Goal: Information Seeking & Learning: Learn about a topic

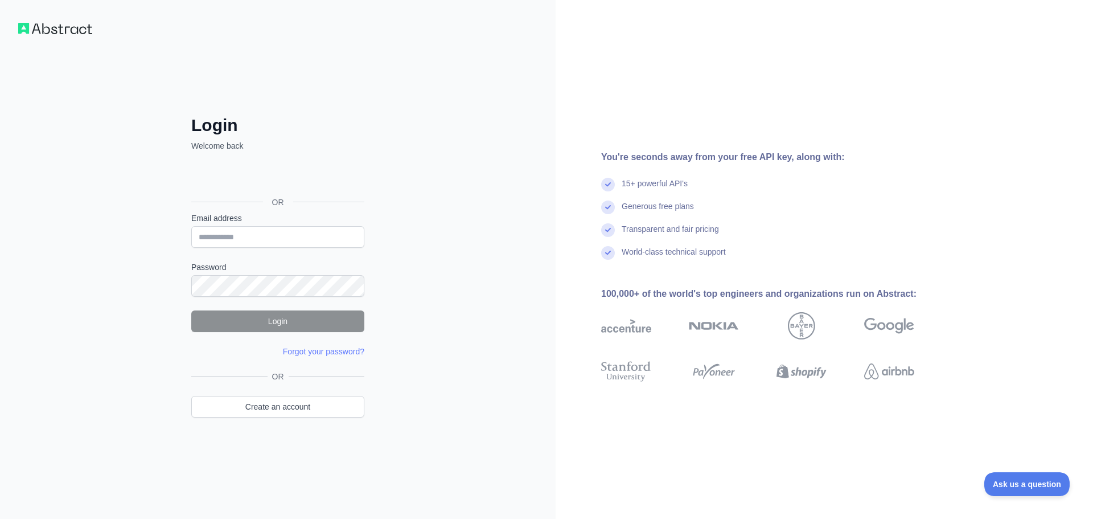
click at [448, 200] on div "Login Welcome back OR Email address Password Login Forgot your password? We've …" at bounding box center [278, 259] width 556 height 519
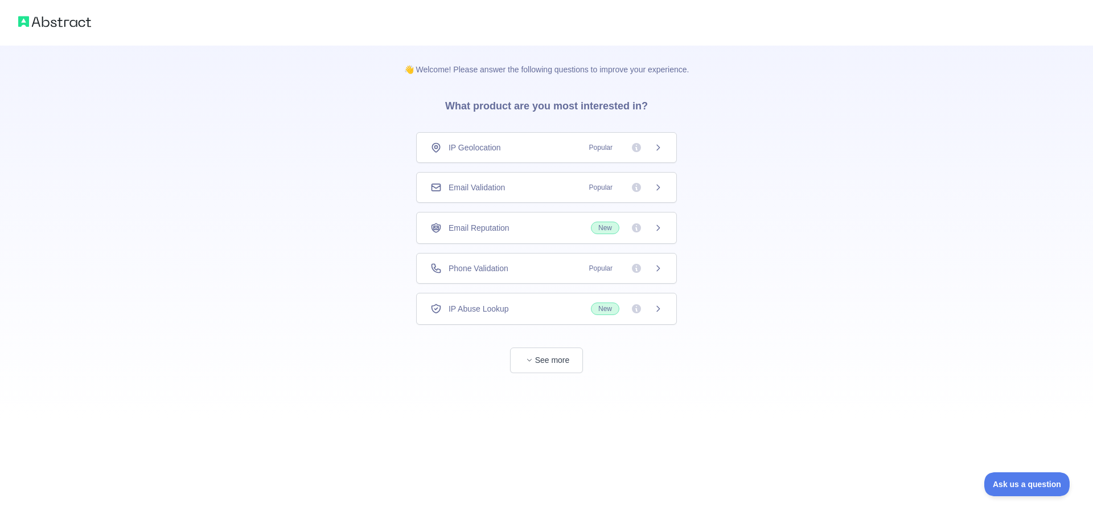
click at [660, 147] on icon at bounding box center [658, 147] width 9 height 9
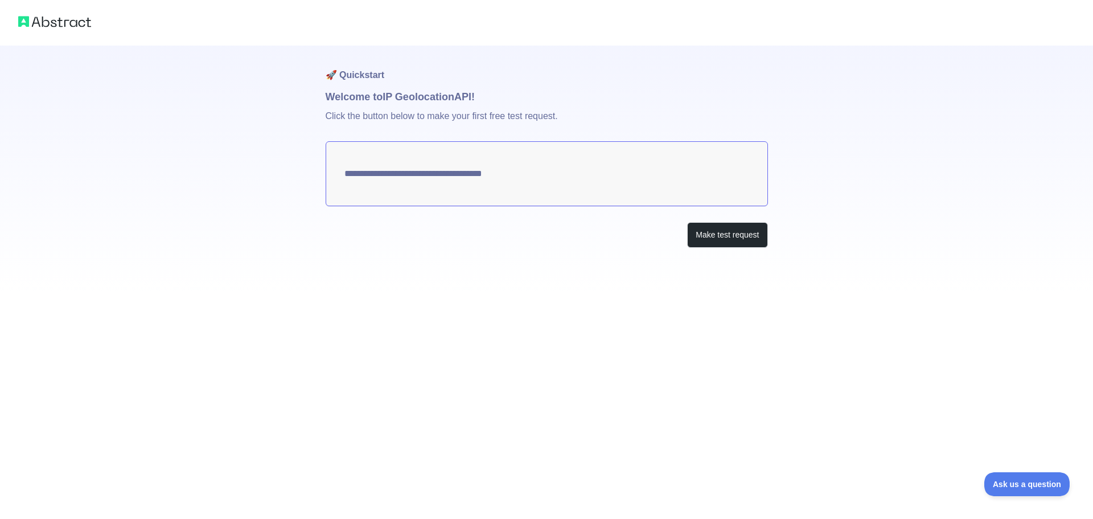
type textarea "**********"
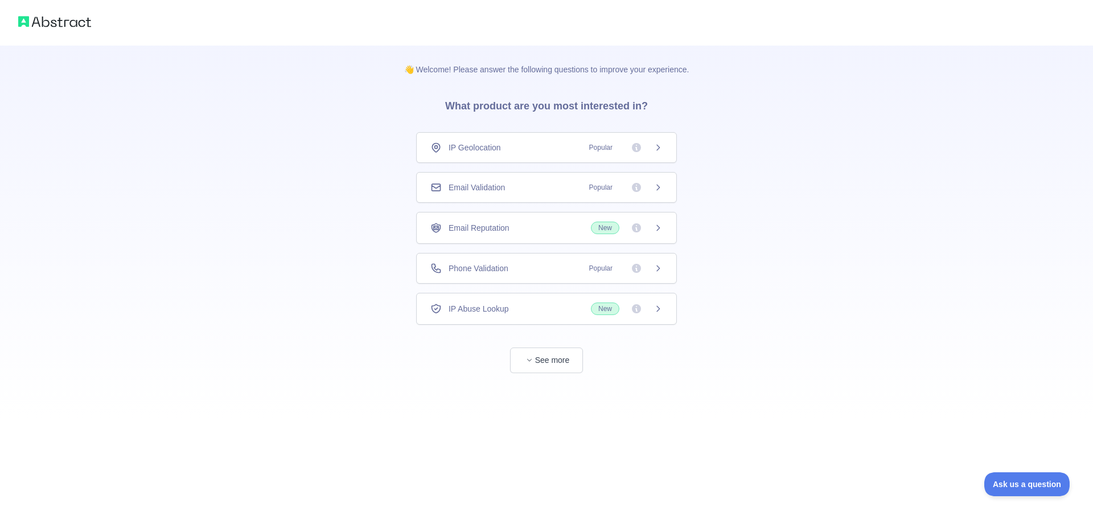
click at [658, 188] on icon at bounding box center [658, 187] width 9 height 9
drag, startPoint x: 38, startPoint y: 0, endPoint x: 627, endPoint y: 11, distance: 589.4
click at [667, 23] on div at bounding box center [546, 23] width 1093 height 46
click at [300, 117] on div "👋 Welcome! Please answer the following questions to improve your experience. Wh…" at bounding box center [546, 209] width 1093 height 418
drag, startPoint x: 126, startPoint y: 0, endPoint x: 321, endPoint y: 101, distance: 220.0
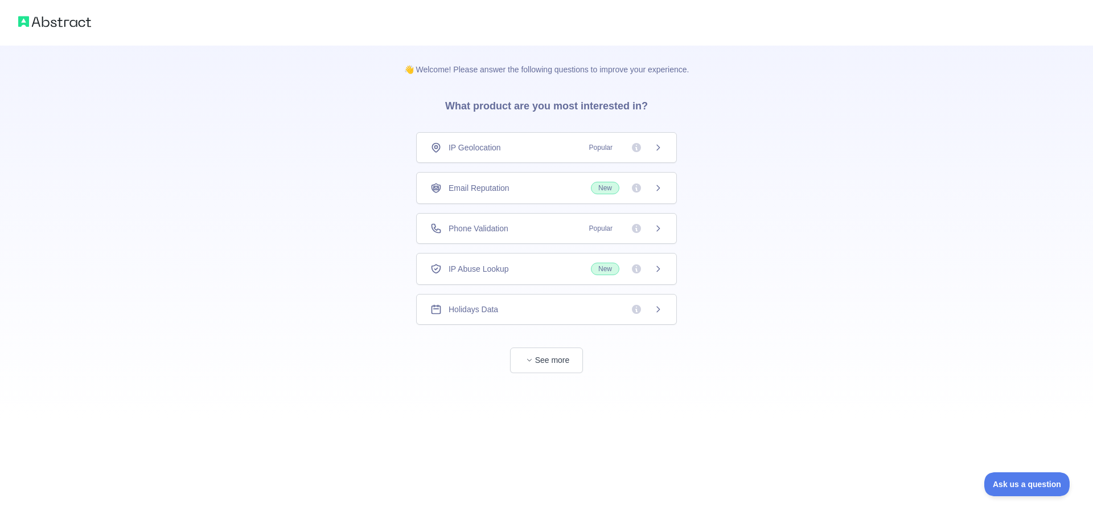
click at [321, 101] on div "👋 Welcome! Please answer the following questions to improve your experience. Wh…" at bounding box center [546, 209] width 1093 height 418
drag, startPoint x: 994, startPoint y: 0, endPoint x: 863, endPoint y: 210, distance: 247.1
click at [863, 210] on div "👋 Welcome! Please answer the following questions to improve your experience. Wh…" at bounding box center [546, 209] width 1093 height 418
drag, startPoint x: 209, startPoint y: 0, endPoint x: 186, endPoint y: 1, distance: 22.8
click at [568, 362] on button "See more" at bounding box center [546, 360] width 73 height 26
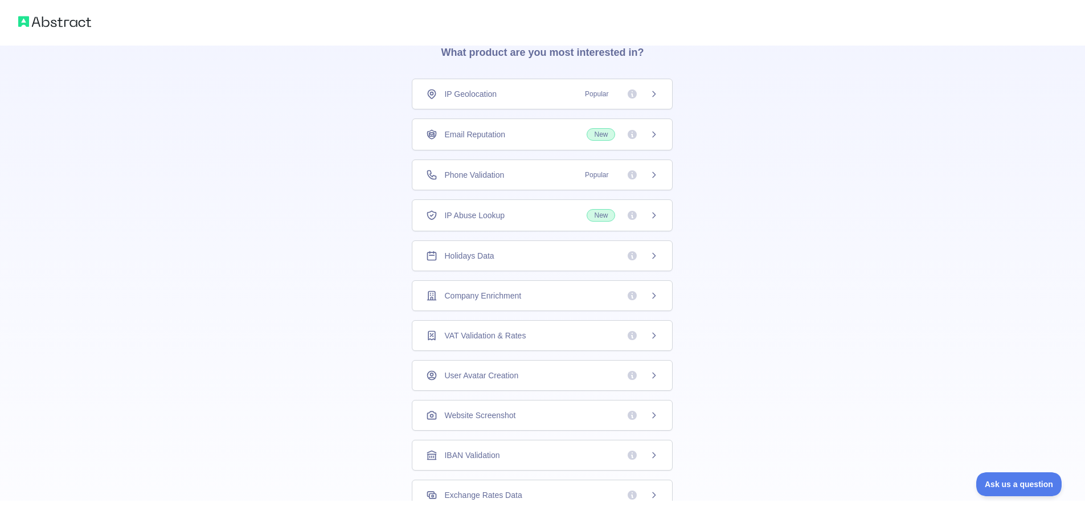
scroll to position [35, 0]
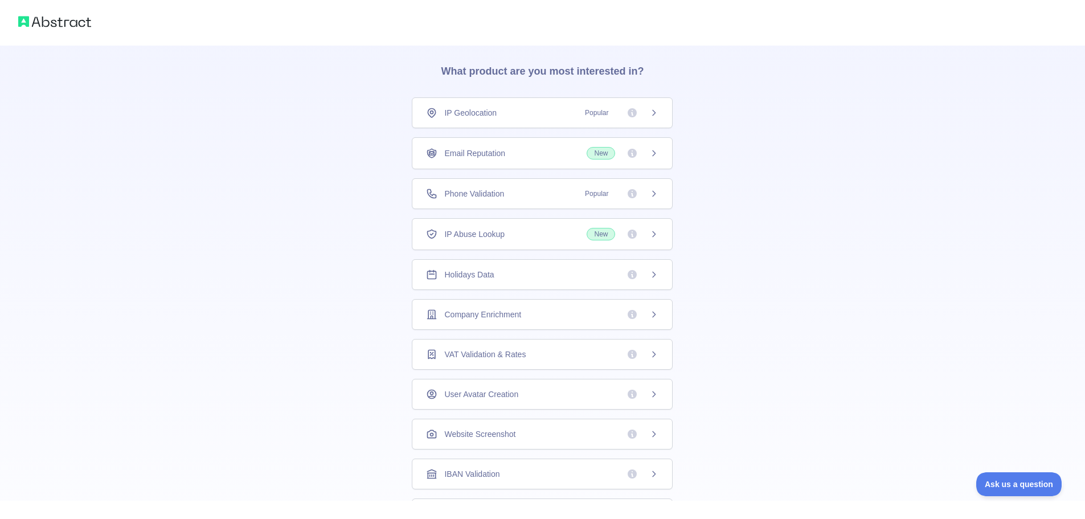
click at [651, 192] on icon at bounding box center [653, 193] width 9 height 9
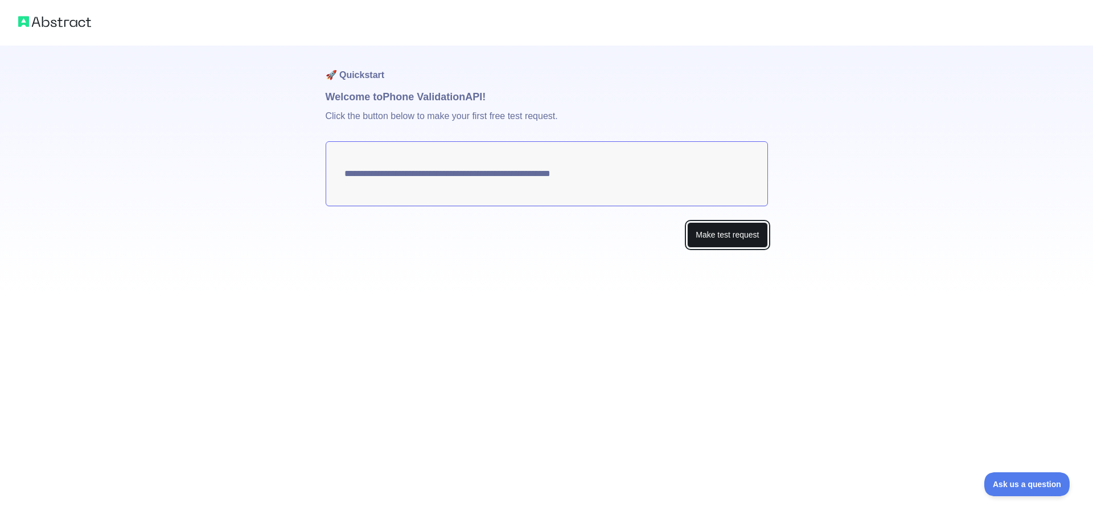
click at [730, 239] on button "Make test request" at bounding box center [727, 235] width 80 height 26
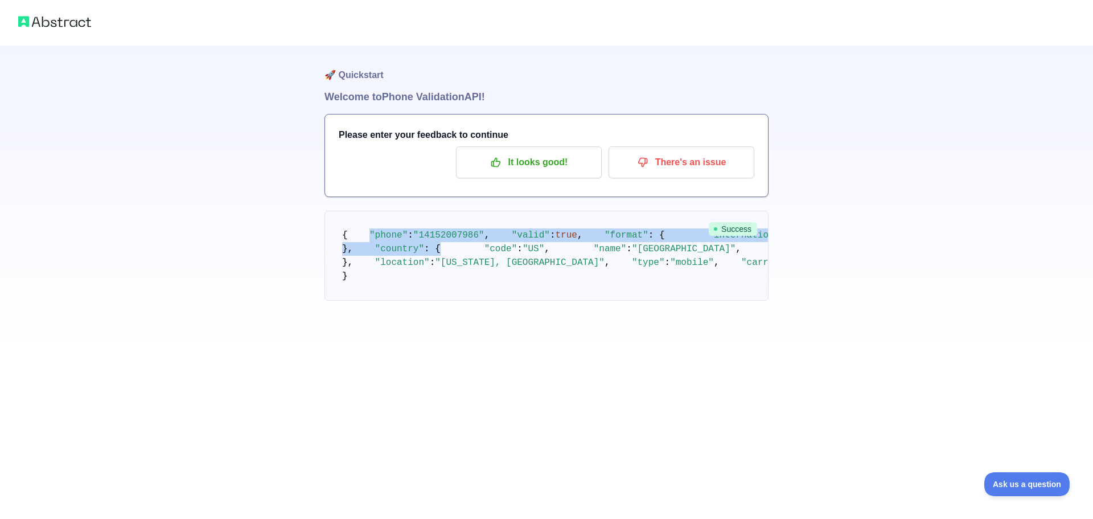
drag, startPoint x: 361, startPoint y: 249, endPoint x: 579, endPoint y: 325, distance: 230.8
click at [579, 301] on pre "{ "phone" : "[PHONE_NUMBER]" , "valid" : true , "format" : { "international" : …" at bounding box center [547, 256] width 444 height 90
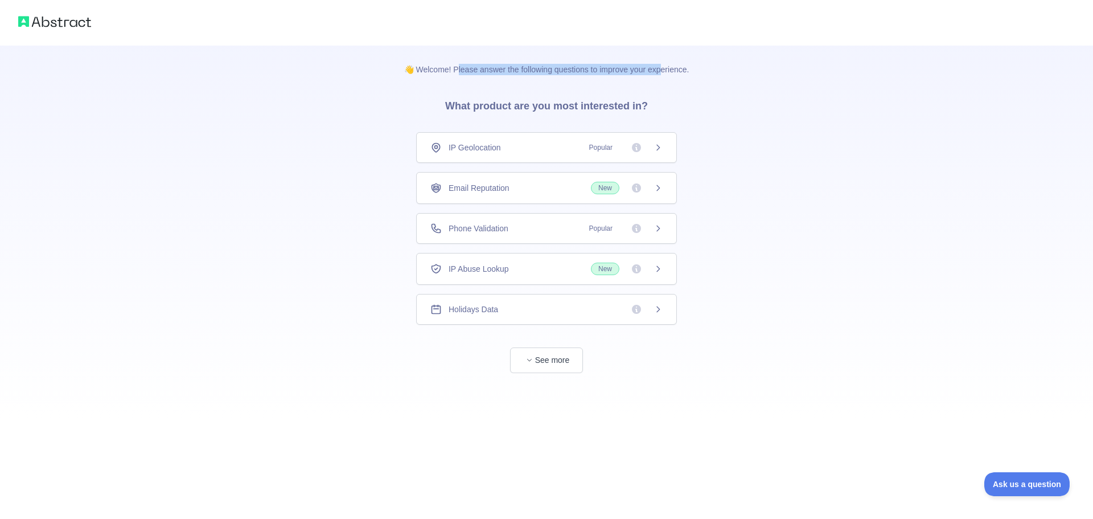
drag, startPoint x: 460, startPoint y: 73, endPoint x: 659, endPoint y: 68, distance: 199.3
click at [659, 68] on p "👋 Welcome! Please answer the following questions to improve your experience." at bounding box center [547, 61] width 322 height 30
click at [478, 229] on span "Phone Validation" at bounding box center [479, 228] width 60 height 11
click at [575, 149] on div "IP Geolocation Popular" at bounding box center [546, 147] width 232 height 11
click at [458, 303] on span "Holidays Data" at bounding box center [474, 308] width 50 height 11
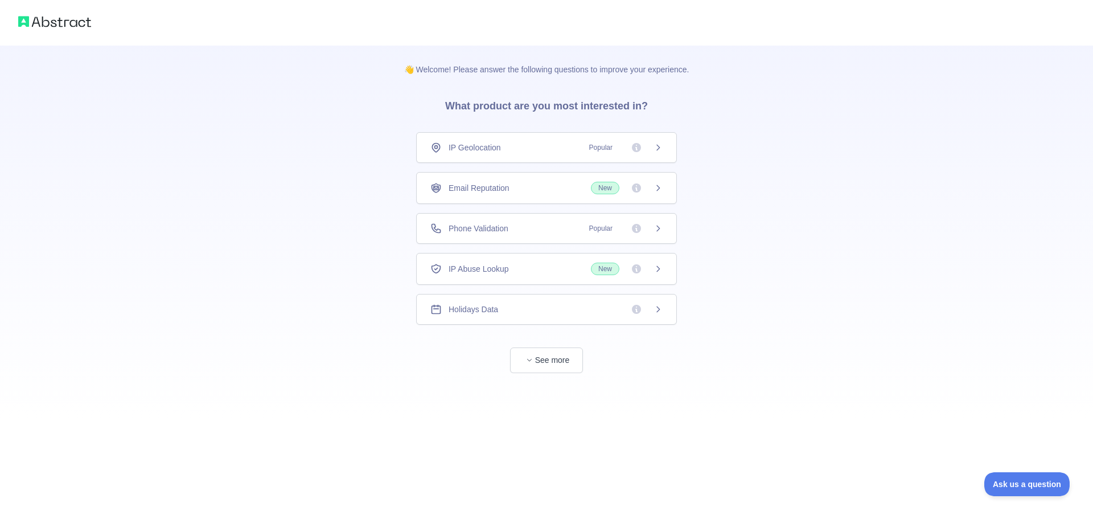
click at [514, 148] on div "IP Geolocation Popular" at bounding box center [546, 147] width 232 height 11
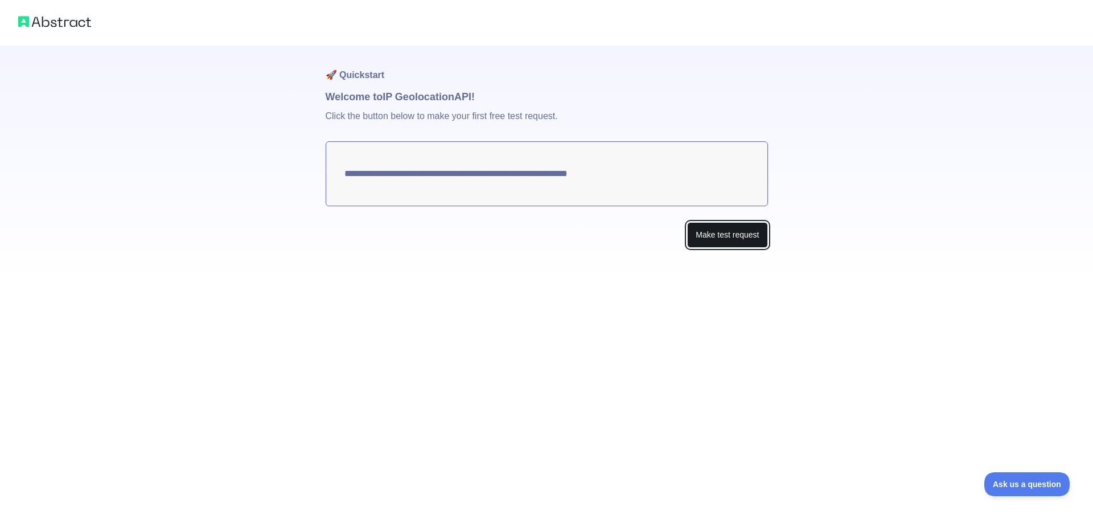
click at [736, 241] on button "Make test request" at bounding box center [727, 235] width 80 height 26
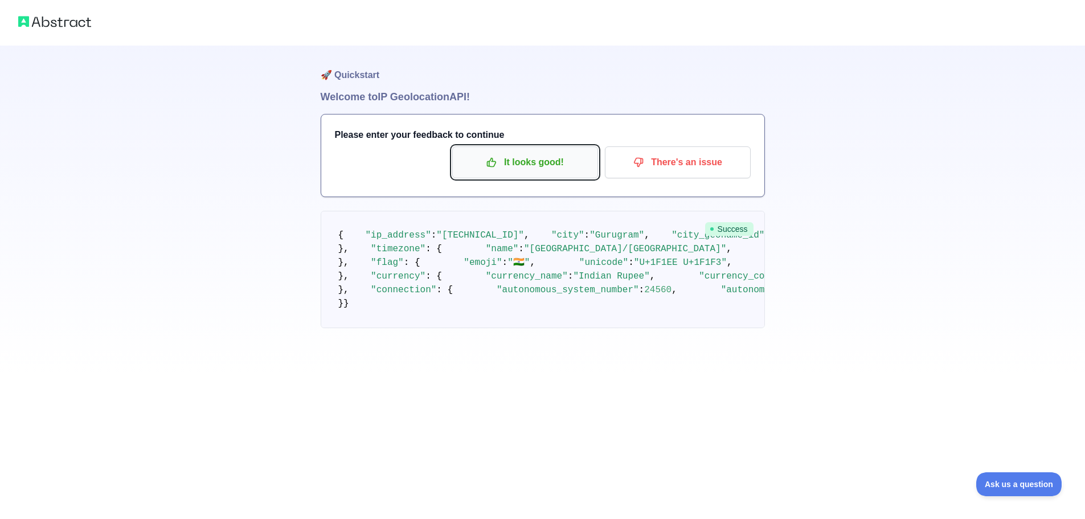
click at [550, 166] on p "It looks good!" at bounding box center [525, 162] width 129 height 19
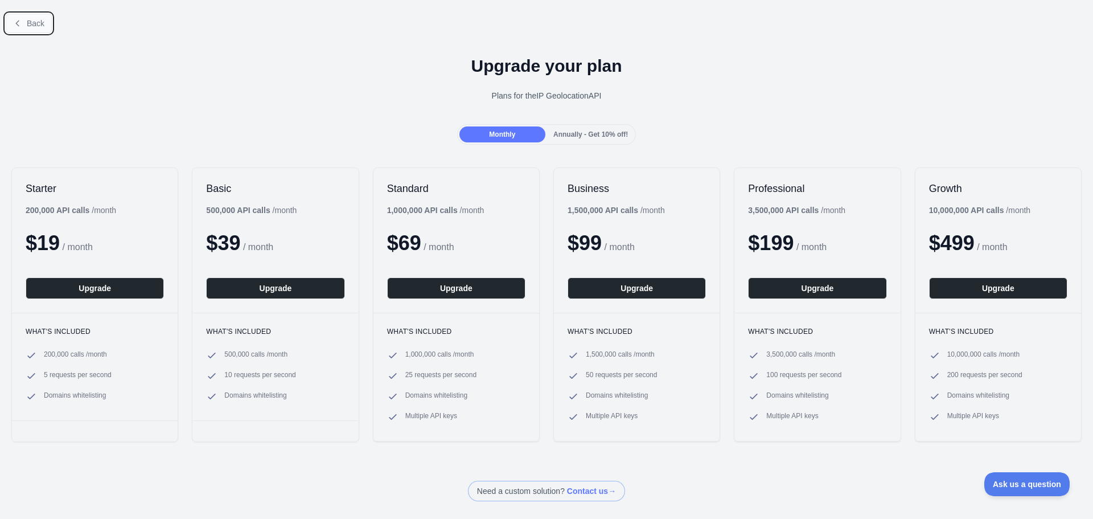
click at [21, 23] on icon at bounding box center [17, 23] width 9 height 9
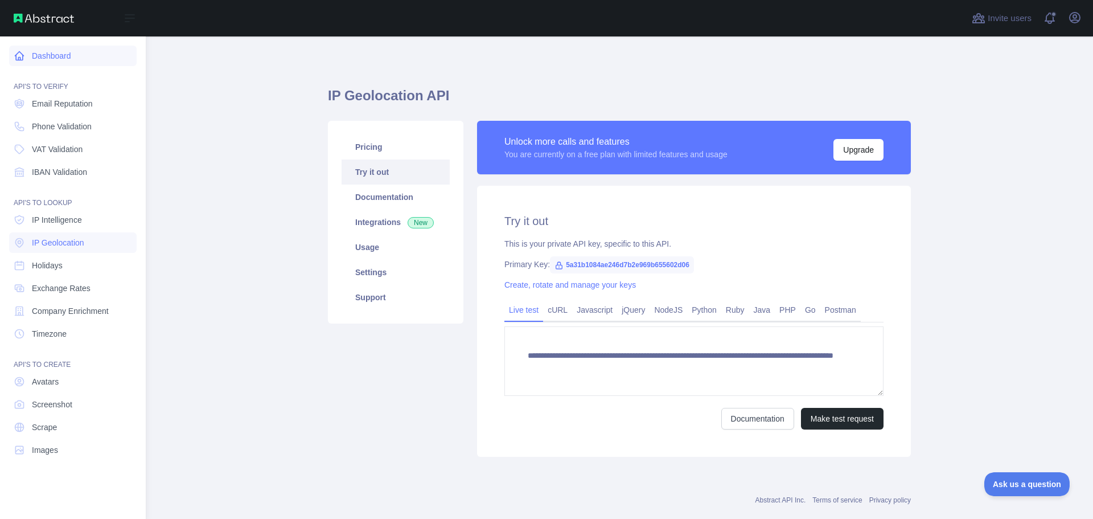
click at [43, 54] on link "Dashboard" at bounding box center [73, 56] width 128 height 20
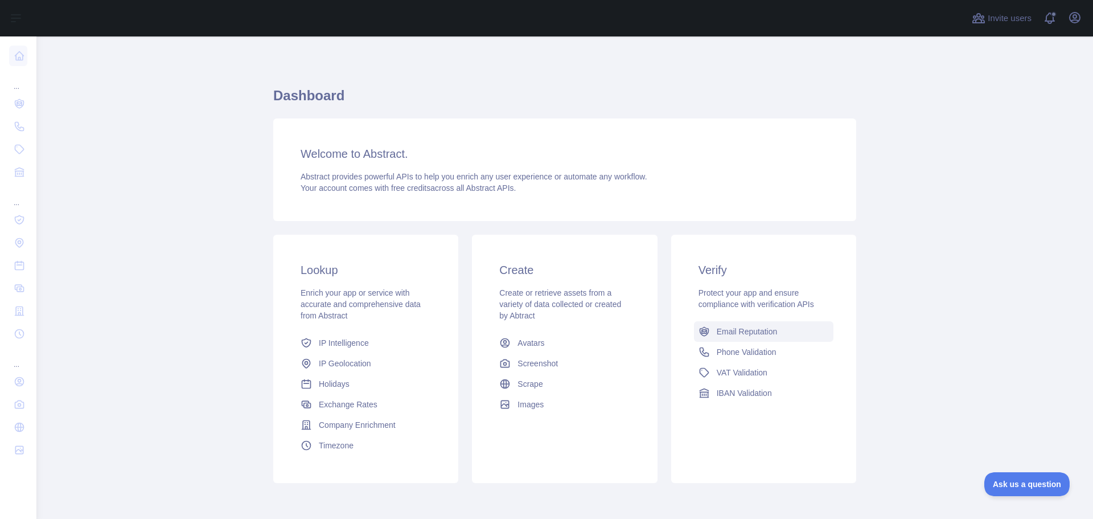
click at [764, 333] on span "Email Reputation" at bounding box center [747, 331] width 61 height 11
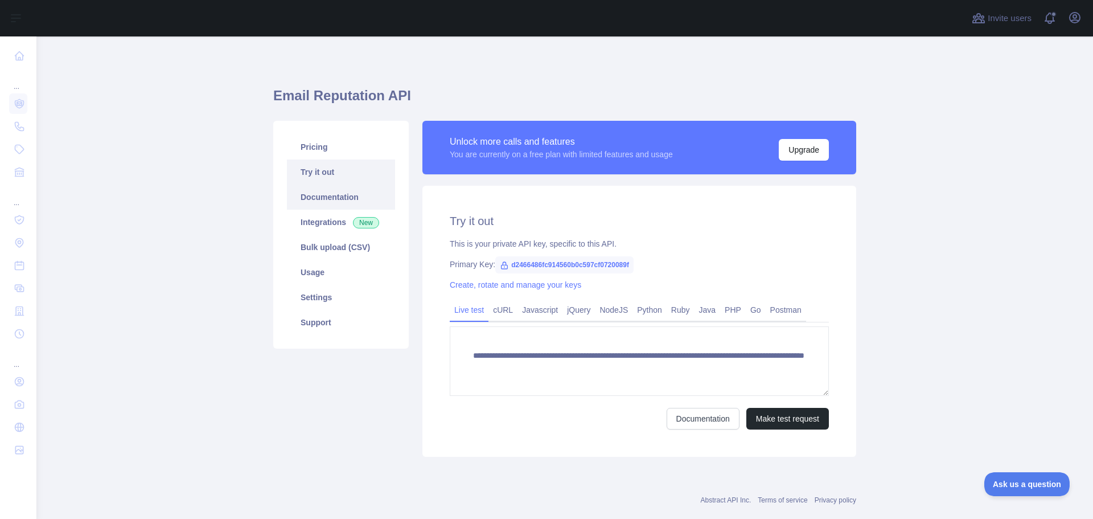
click at [325, 202] on link "Documentation" at bounding box center [341, 196] width 108 height 25
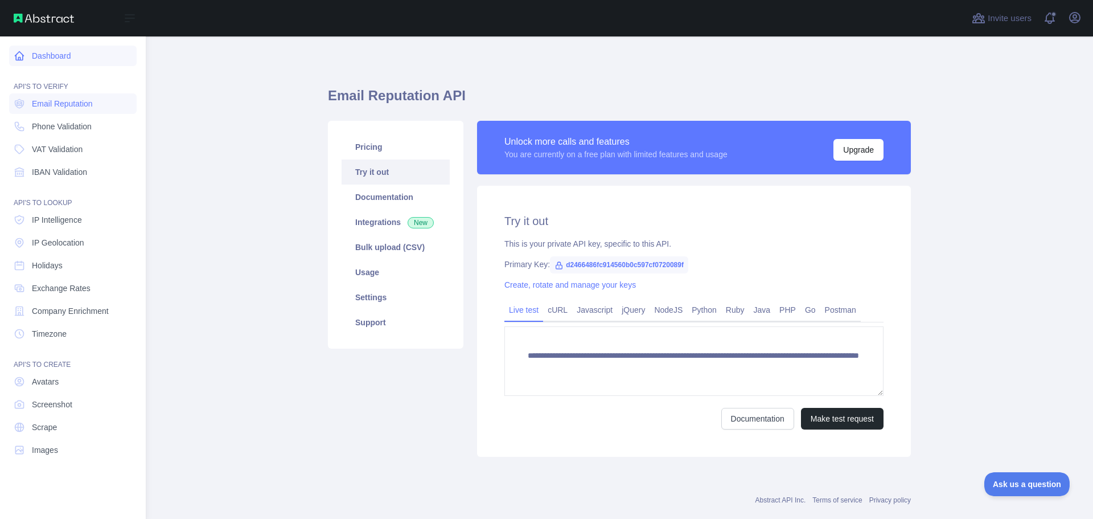
click at [19, 59] on icon at bounding box center [19, 55] width 11 height 11
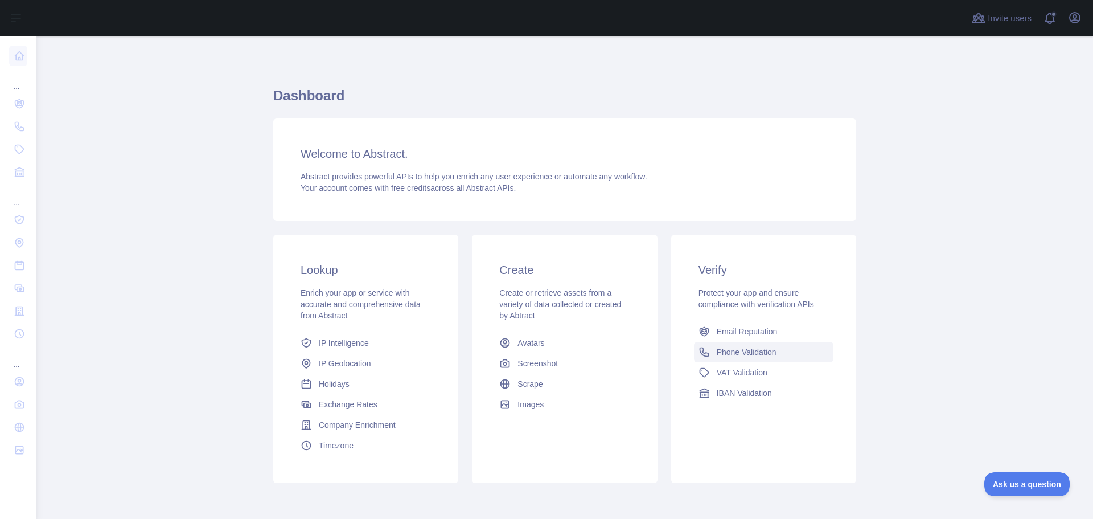
click at [776, 349] on link "Phone Validation" at bounding box center [763, 352] width 139 height 20
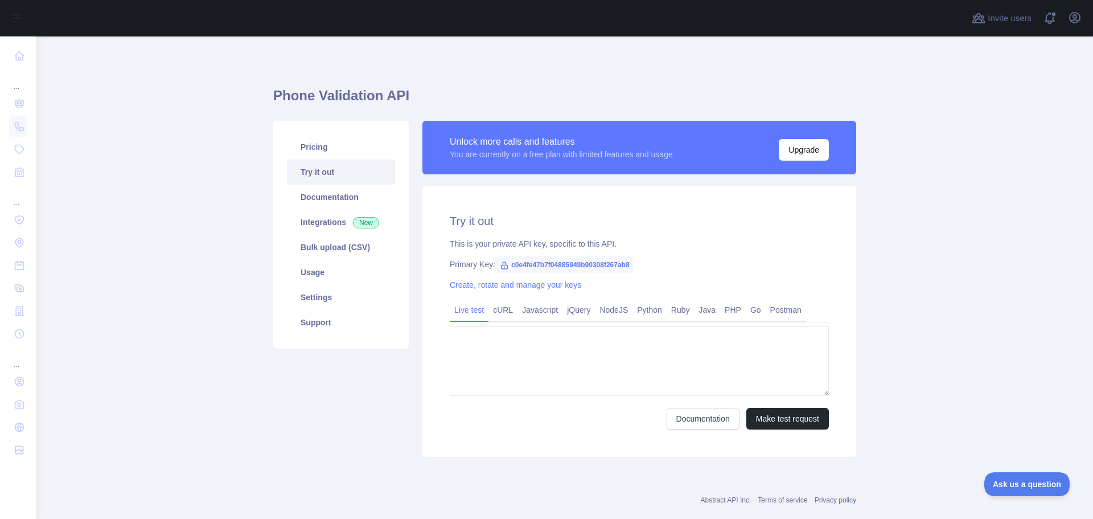
type textarea "**********"
click at [333, 198] on link "Documentation" at bounding box center [341, 196] width 108 height 25
